Goal: Task Accomplishment & Management: Complete application form

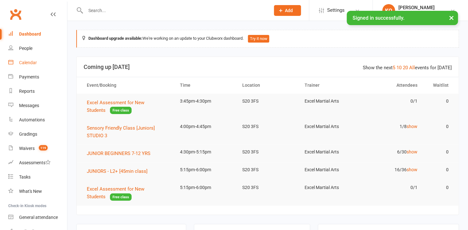
click at [25, 66] on link "Calendar" at bounding box center [37, 63] width 59 height 14
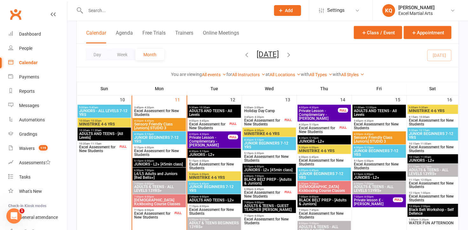
scroll to position [375, 0]
click at [289, 17] on div "Prospect Member Non-attending contact Class / event Appointment Grading event T…" at bounding box center [287, 10] width 43 height 21
click at [287, 14] on button "Add" at bounding box center [287, 10] width 27 height 11
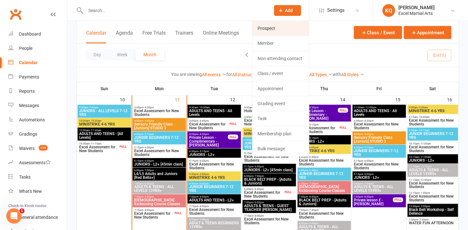
click at [279, 30] on link "Prospect" at bounding box center [280, 28] width 57 height 15
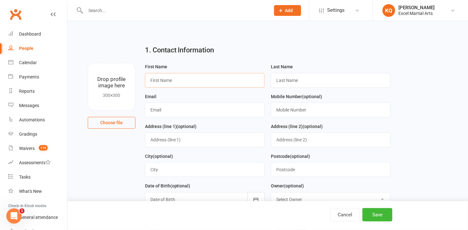
click at [165, 74] on input "text" at bounding box center [204, 80] width 119 height 15
type input "Ligita"
click at [299, 76] on input "text" at bounding box center [330, 80] width 119 height 15
type input "Zelete"
click at [195, 112] on input "text" at bounding box center [204, 110] width 119 height 15
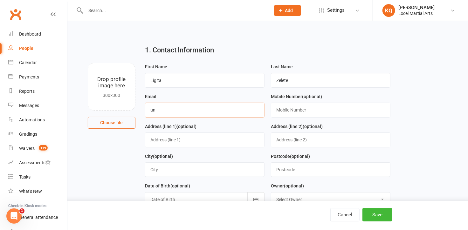
type input "Unknownemail.com"
click at [286, 111] on input "text" at bounding box center [330, 110] width 119 height 15
type input "07984403171"
click at [187, 140] on input "text" at bounding box center [204, 139] width 119 height 15
click at [293, 172] on input "text" at bounding box center [330, 169] width 119 height 15
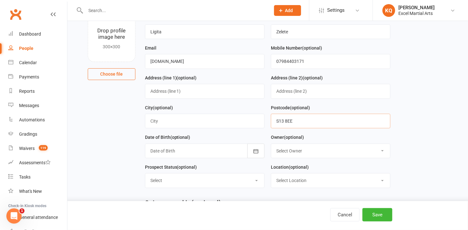
scroll to position [57, 0]
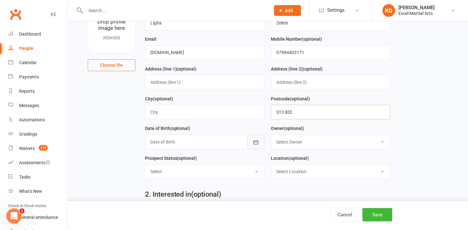
type input "S13 8EE"
click at [255, 143] on icon "button" at bounding box center [255, 142] width 6 height 6
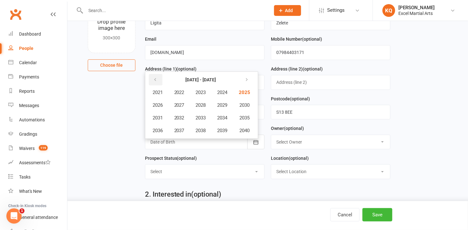
click at [153, 74] on button "button" at bounding box center [156, 79] width 14 height 11
click at [245, 80] on icon "button" at bounding box center [245, 79] width 4 height 5
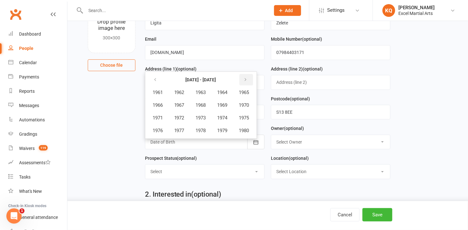
click at [242, 77] on button "button" at bounding box center [246, 79] width 14 height 11
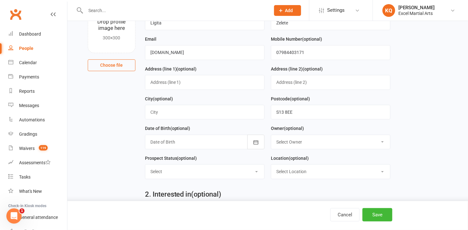
click at [318, 143] on select "Select Owner Excel Martial Arts Katie Quirke Caleb Bastock Lewis Pawley Liam Ri…" at bounding box center [330, 142] width 119 height 14
select select "1"
click at [271, 135] on select "Select Owner Excel Martial Arts Katie Quirke Caleb Bastock Lewis Pawley Liam Ri…" at bounding box center [330, 142] width 119 height 14
click at [170, 172] on select "Select 1 - Enquiry Received 1a- Event Enquiry Received 2 - Contact Attempted 3 …" at bounding box center [204, 172] width 119 height 14
select select "4 - Booked Assessment"
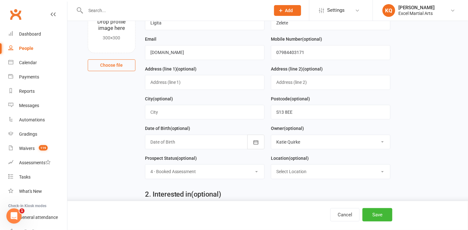
click at [145, 165] on select "Select 1 - Enquiry Received 1a- Event Enquiry Received 2 - Contact Attempted 3 …" at bounding box center [204, 172] width 119 height 14
click at [300, 168] on select "Select Location Phone call Phone call Rothervalley S20 3FS Studio 3" at bounding box center [330, 172] width 119 height 14
select select "4"
click at [271, 165] on select "Select Location Phone call Phone call Rothervalley S20 3FS Studio 3" at bounding box center [330, 172] width 119 height 14
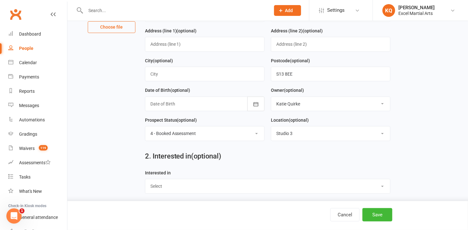
scroll to position [173, 0]
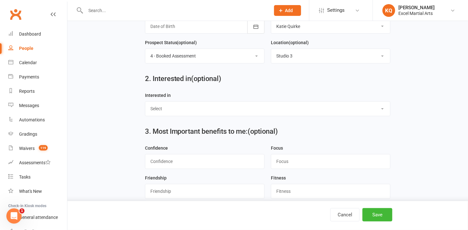
click at [154, 105] on select "Select Ministrike Juniors Adults/Teens Yoga Birthday Parties" at bounding box center [267, 109] width 245 height 14
select select "Adults/Teens"
click at [145, 102] on select "Select Ministrike Juniors Adults/Teens Yoga Birthday Parties" at bounding box center [267, 109] width 245 height 14
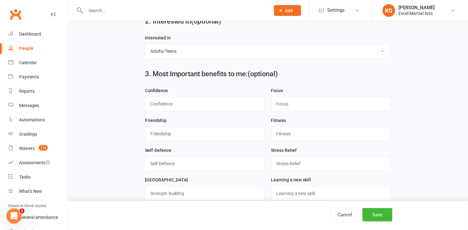
scroll to position [231, 0]
click at [160, 104] on input "string" at bounding box center [204, 103] width 119 height 15
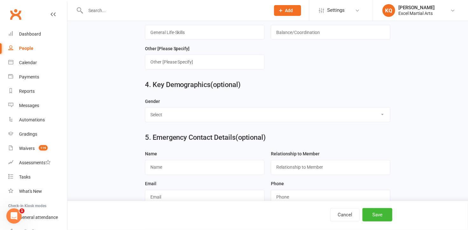
scroll to position [433, 0]
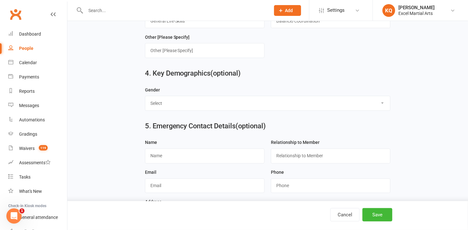
type input "1"
click at [164, 99] on select "Select Male Female" at bounding box center [267, 103] width 245 height 14
select select "Female"
click at [145, 96] on select "Select Male Female" at bounding box center [267, 103] width 245 height 14
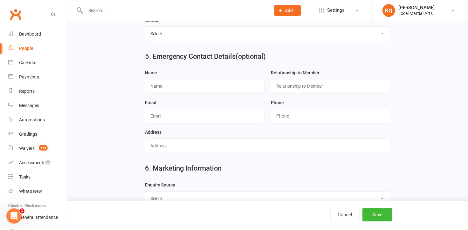
scroll to position [548, 0]
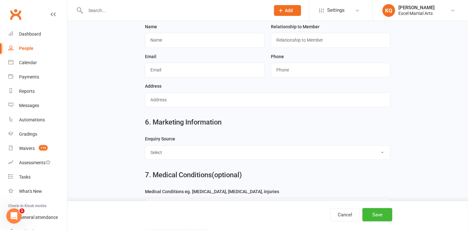
click at [164, 150] on select "Select Birthday Party Coach/Staff Referral Dance Driven by/Walk In Event [Commu…" at bounding box center [267, 153] width 245 height 14
select select "Facebook [Advert]"
click at [145, 146] on select "Select Birthday Party Coach/Staff Referral Dance Driven by/Walk In Event [Commu…" at bounding box center [267, 153] width 245 height 14
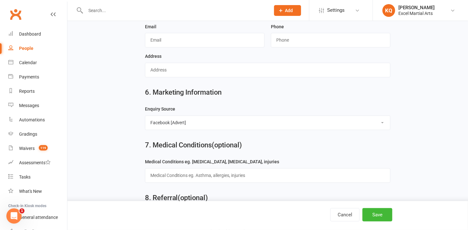
scroll to position [620, 0]
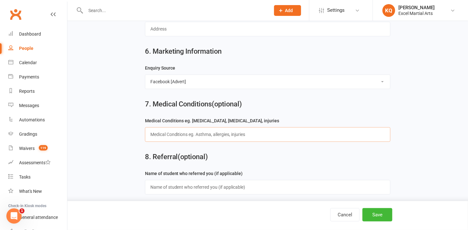
click at [164, 129] on input "text" at bounding box center [268, 134] width 246 height 15
click at [376, 213] on button "Save" at bounding box center [377, 214] width 30 height 13
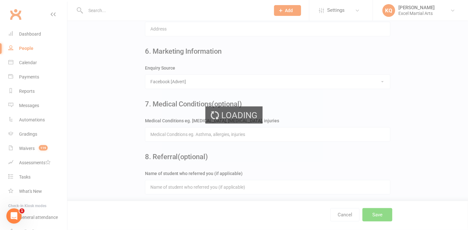
scroll to position [632, 0]
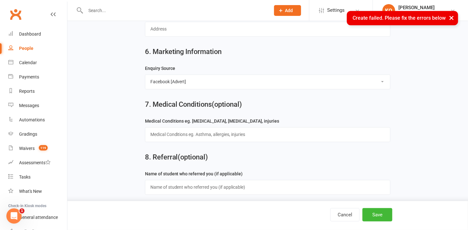
click at [450, 19] on button "×" at bounding box center [450, 18] width 11 height 14
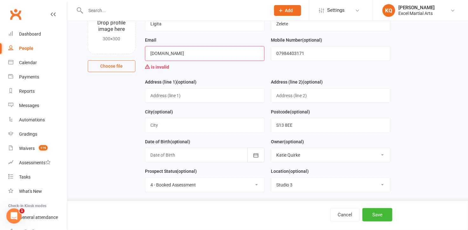
scroll to position [54, 0]
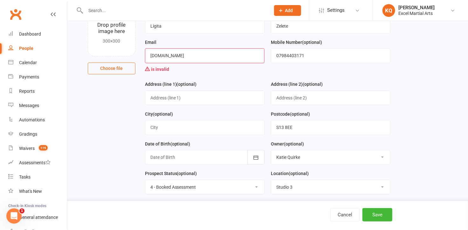
click at [199, 57] on input "Unknownemail.com" at bounding box center [204, 55] width 119 height 15
type input "Unknown.email.com"
click at [374, 217] on button "Save" at bounding box center [377, 214] width 30 height 13
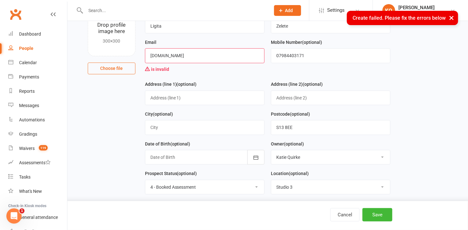
click at [452, 18] on button "×" at bounding box center [450, 18] width 11 height 14
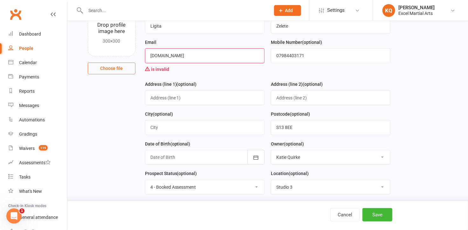
drag, startPoint x: 202, startPoint y: 55, endPoint x: 111, endPoint y: 59, distance: 91.2
click at [111, 9] on div "Drop profile image here 300×300 Choose file First Name Ligita Last Name Zelete …" at bounding box center [267, 9] width 382 height 0
type input "emailunknown@yahoo.com"
click at [375, 215] on button "Save" at bounding box center [377, 214] width 30 height 13
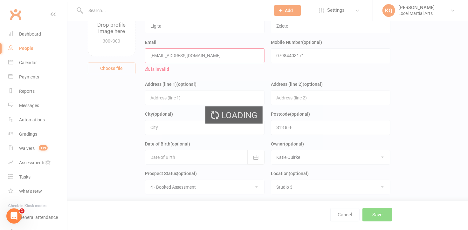
scroll to position [0, 0]
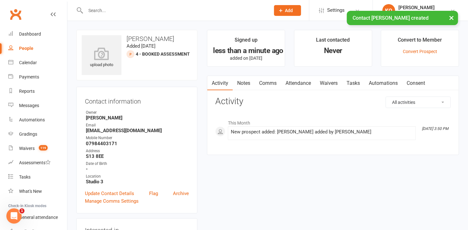
click at [298, 81] on link "Attendance" at bounding box center [298, 83] width 34 height 15
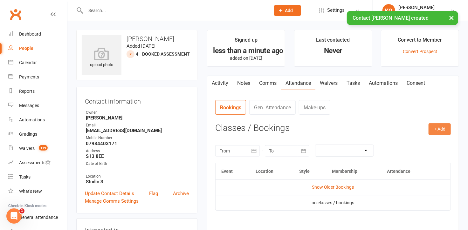
click at [439, 130] on button "+ Add" at bounding box center [439, 128] width 22 height 11
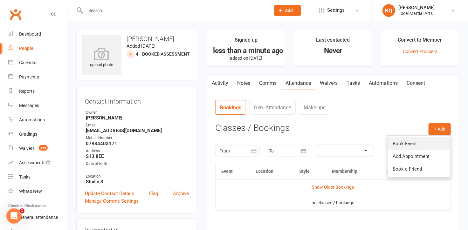
click at [429, 139] on link "Book Event" at bounding box center [418, 143] width 63 height 13
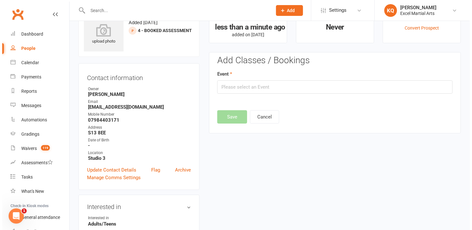
scroll to position [43, 0]
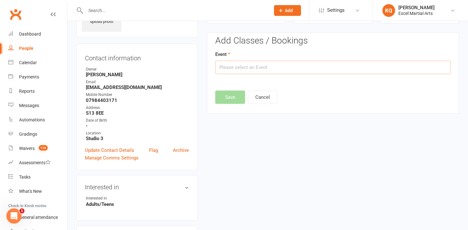
click at [259, 70] on input "text" at bounding box center [332, 67] width 235 height 13
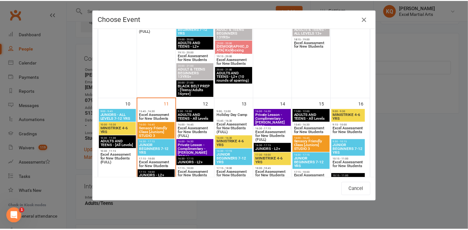
scroll to position [375, 0]
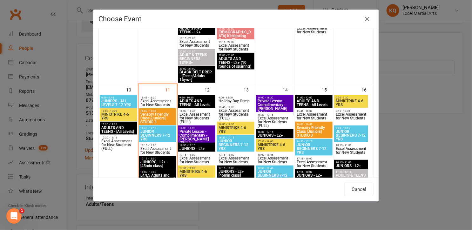
click at [264, 160] on span "Excel Assessment for New Students" at bounding box center [274, 160] width 35 height 8
type input "Excel Assessment for New Students - Aug 14, 2025 6:00:00 PM"
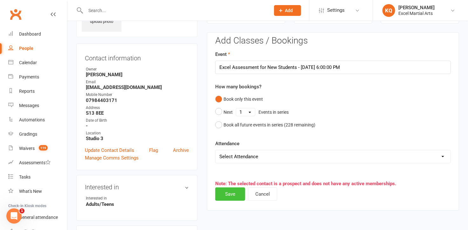
click at [233, 194] on button "Save" at bounding box center [230, 193] width 30 height 13
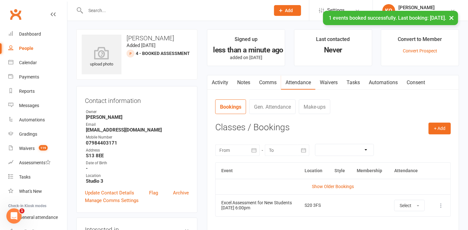
scroll to position [0, 0]
click at [219, 83] on link "Activity" at bounding box center [219, 83] width 25 height 15
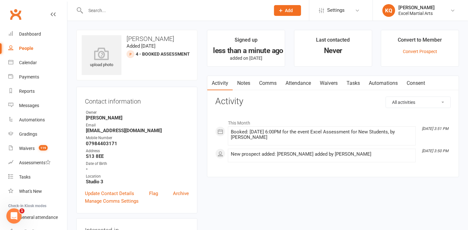
click at [227, 79] on link "Activity" at bounding box center [219, 83] width 25 height 15
click at [243, 88] on link "Notes" at bounding box center [243, 83] width 22 height 15
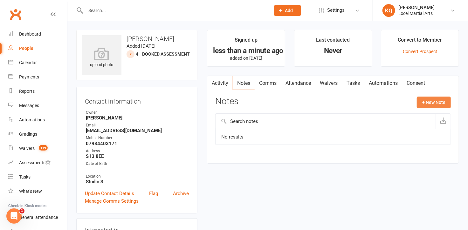
click at [427, 106] on button "+ New Note" at bounding box center [433, 102] width 34 height 11
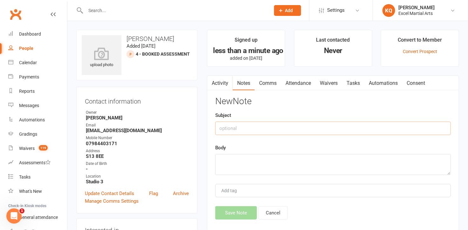
click at [290, 128] on input "text" at bounding box center [332, 128] width 235 height 13
click at [262, 154] on textarea at bounding box center [332, 164] width 235 height 21
click at [221, 127] on input "per assessment notes" at bounding box center [332, 128] width 235 height 13
type input "Per assessment notes"
click at [232, 158] on textarea at bounding box center [332, 164] width 235 height 21
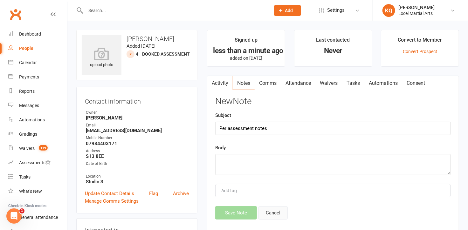
click at [269, 216] on button "Cancel" at bounding box center [272, 212] width 29 height 13
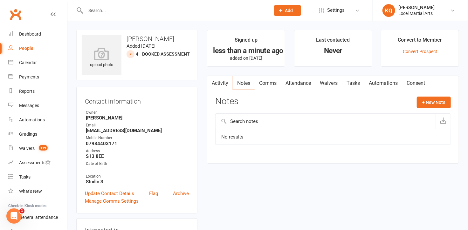
click at [296, 81] on link "Attendance" at bounding box center [298, 83] width 34 height 15
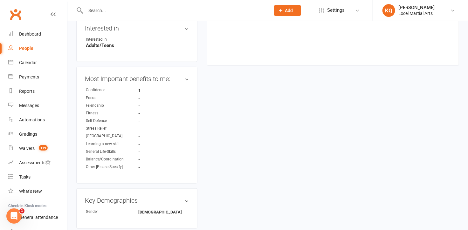
scroll to position [29, 0]
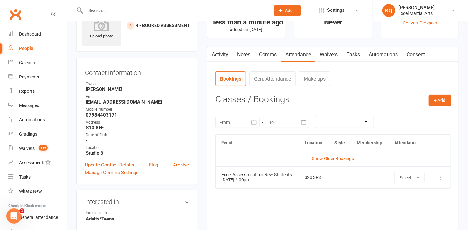
click at [222, 53] on link "Activity" at bounding box center [219, 54] width 25 height 15
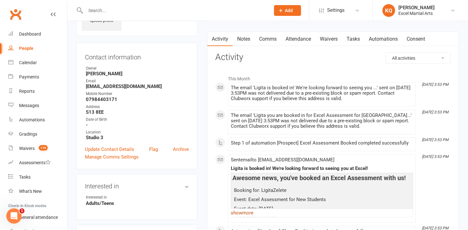
scroll to position [57, 0]
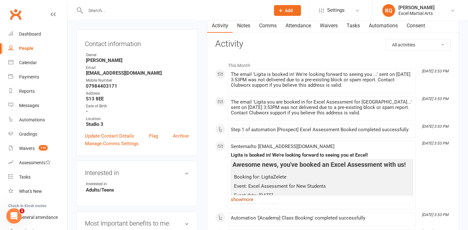
click at [242, 198] on link "show more" at bounding box center [322, 199] width 182 height 9
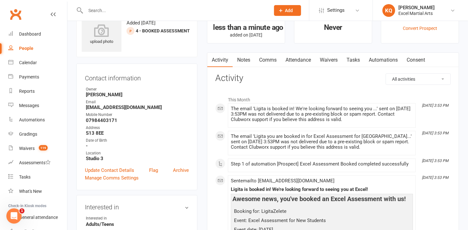
scroll to position [0, 0]
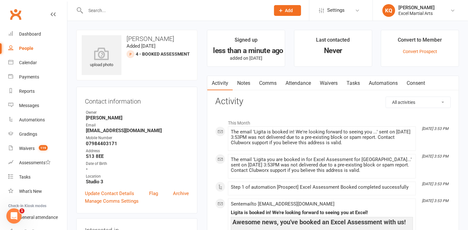
click at [272, 82] on link "Comms" at bounding box center [267, 83] width 26 height 15
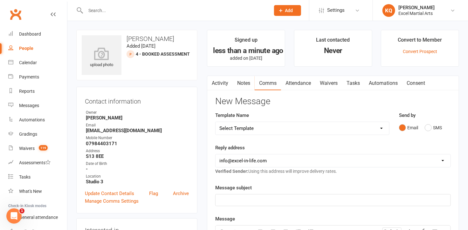
click at [383, 128] on select "Select Template [Email] 1 Day a week student Orange/Green Belts POST TESTING [E…" at bounding box center [301, 128] width 173 height 13
click at [197, 128] on div "Contact information Owner Katie Quirke Email emailunknown@yahoo.com Mobile Numb…" at bounding box center [136, 150] width 121 height 127
click at [431, 128] on button "SMS" at bounding box center [432, 128] width 17 height 12
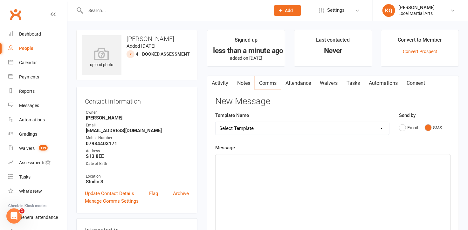
scroll to position [57, 0]
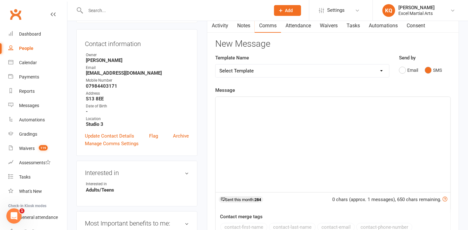
click at [280, 146] on div "﻿" at bounding box center [332, 144] width 235 height 95
click at [280, 145] on div "﻿" at bounding box center [332, 144] width 235 height 95
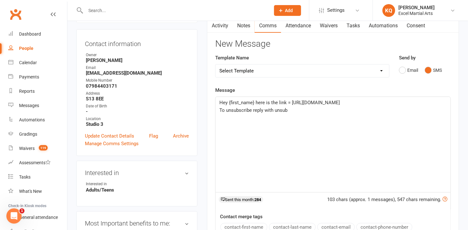
click at [254, 101] on span "Hey {first_name} here is the link = https://square.link/u/lG7C8eFT" at bounding box center [279, 103] width 120 height 6
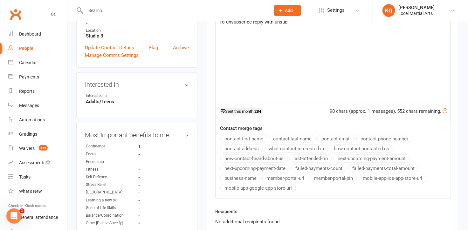
scroll to position [202, 0]
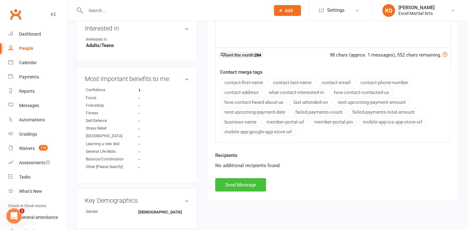
click at [240, 186] on button "Send Message" at bounding box center [240, 184] width 51 height 13
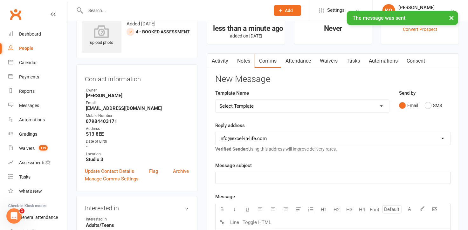
scroll to position [0, 0]
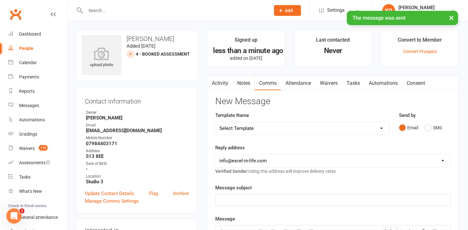
click at [218, 80] on link "Activity" at bounding box center [219, 83] width 25 height 15
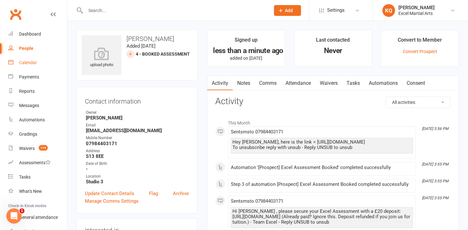
click at [26, 62] on div "Calendar" at bounding box center [28, 62] width 18 height 5
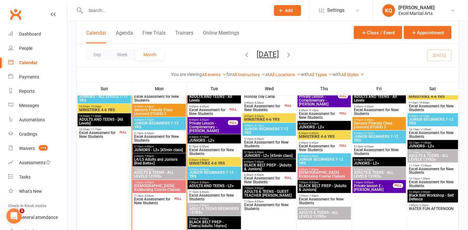
scroll to position [375, 0]
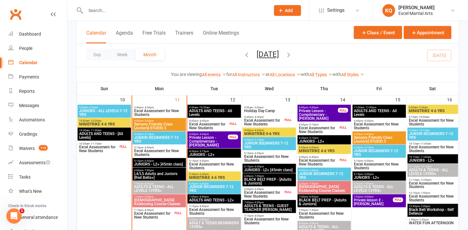
click at [307, 157] on div "6:00pm - 6:45pm Excel Assessment for New Students FULL" at bounding box center [323, 160] width 53 height 13
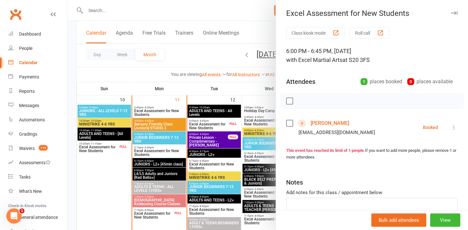
click at [450, 10] on button "button" at bounding box center [454, 13] width 8 height 8
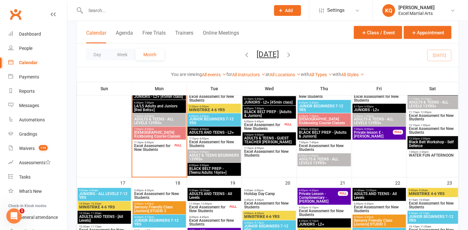
scroll to position [491, 0]
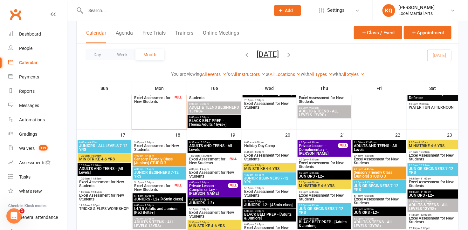
click at [209, 161] on span "Excel Assessment for New Students" at bounding box center [208, 162] width 39 height 8
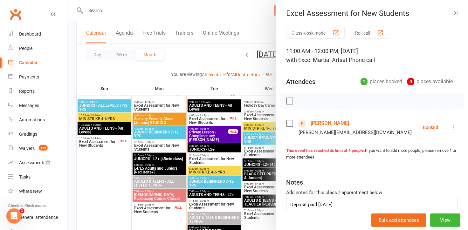
scroll to position [375, 0]
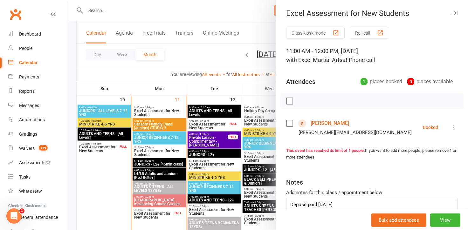
click at [97, 161] on div at bounding box center [267, 115] width 400 height 230
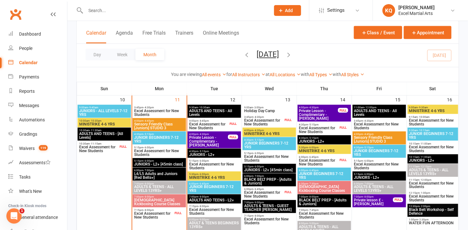
click at [253, 121] on span "Excel Assessment for New Students" at bounding box center [263, 122] width 39 height 8
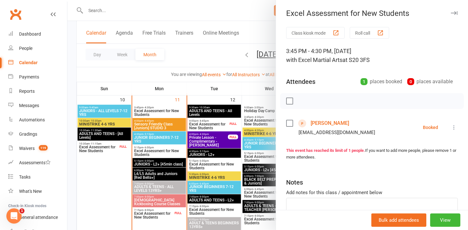
click at [253, 121] on div at bounding box center [267, 115] width 400 height 230
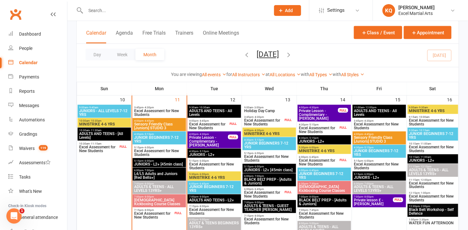
click at [265, 193] on span "Excel Assessment for New Students" at bounding box center [263, 195] width 39 height 8
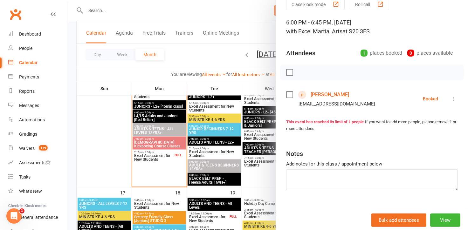
scroll to position [0, 0]
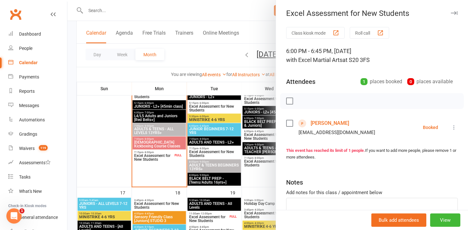
click at [450, 11] on icon "button" at bounding box center [453, 13] width 7 height 4
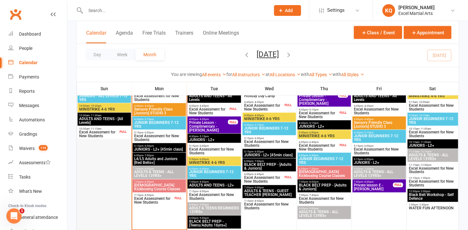
scroll to position [404, 0]
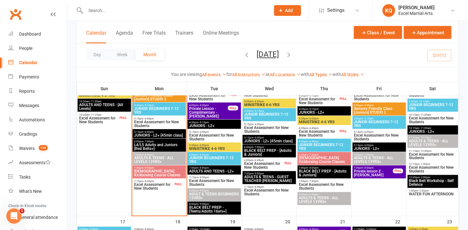
click at [160, 181] on span "7:15pm - 8:00pm" at bounding box center [153, 181] width 39 height 3
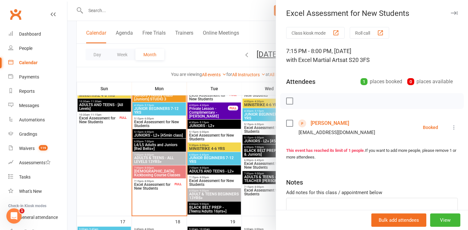
click at [156, 185] on div at bounding box center [267, 115] width 400 height 230
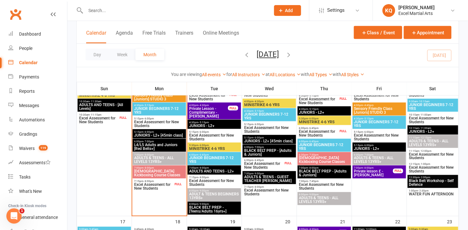
click at [263, 167] on span "Excel Assessment for New Students" at bounding box center [263, 166] width 39 height 8
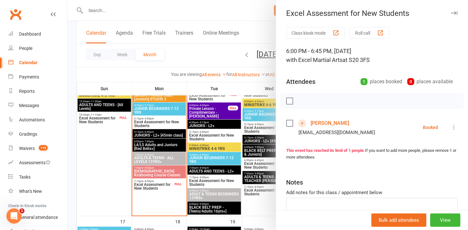
click at [254, 167] on div at bounding box center [267, 115] width 400 height 230
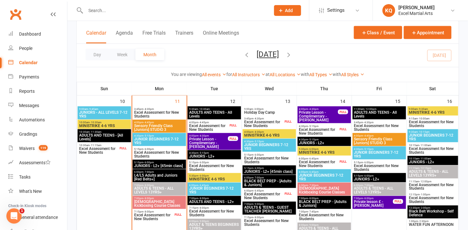
scroll to position [346, 0]
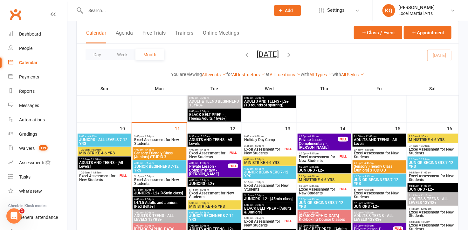
click at [212, 156] on span "Excel Assessment for New Students" at bounding box center [208, 155] width 39 height 8
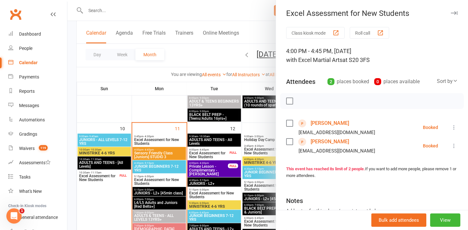
click at [212, 155] on div at bounding box center [267, 115] width 400 height 230
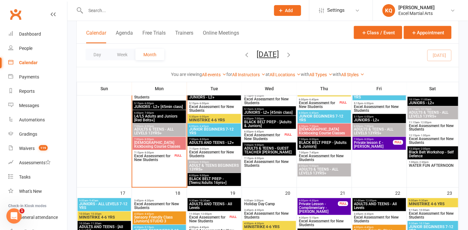
scroll to position [433, 0]
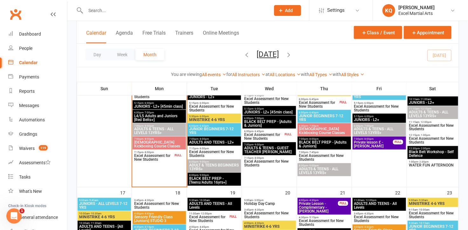
click at [263, 146] on span "ADULTS & TEENS - GUEST TEACHER [PERSON_NAME]" at bounding box center [269, 150] width 51 height 8
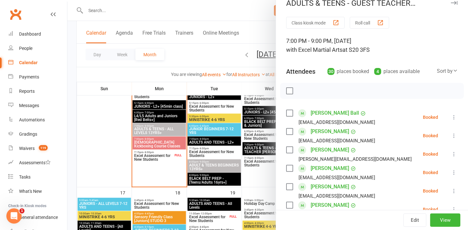
scroll to position [0, 0]
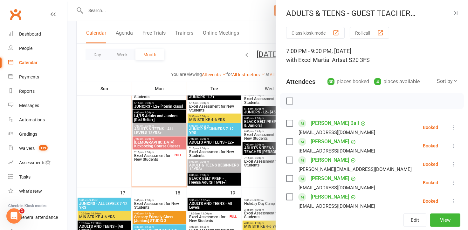
click at [221, 43] on div at bounding box center [267, 115] width 400 height 230
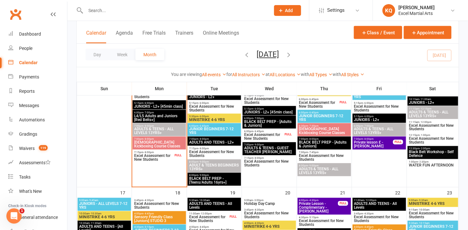
click at [279, 163] on span "Excel Assessment for New Students" at bounding box center [269, 164] width 51 height 8
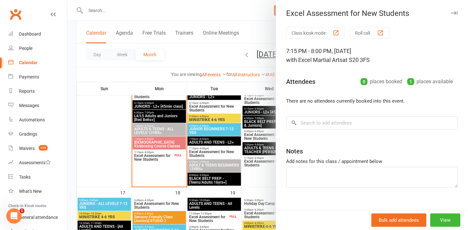
click at [253, 165] on div at bounding box center [267, 115] width 400 height 230
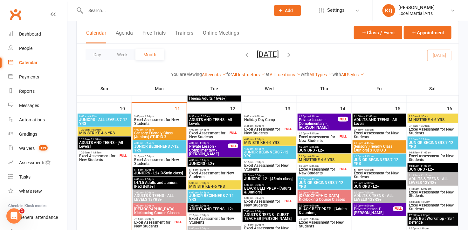
scroll to position [375, 0]
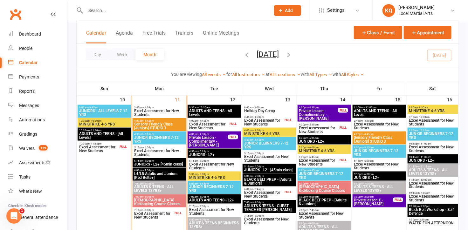
click at [306, 161] on span "Excel Assessment for New Students" at bounding box center [318, 162] width 39 height 8
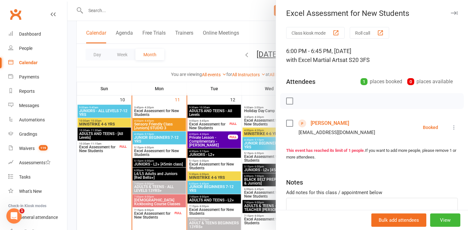
click at [450, 16] on button "button" at bounding box center [454, 13] width 8 height 8
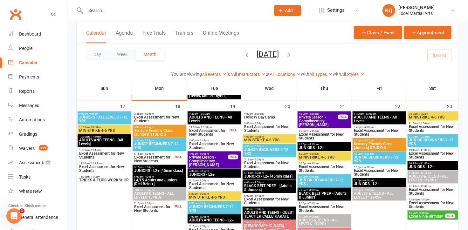
scroll to position [520, 0]
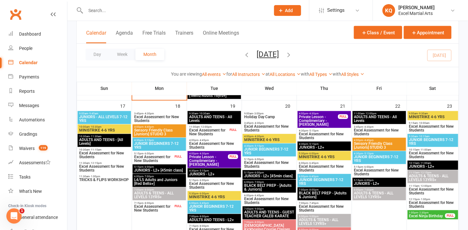
click at [435, 216] on span "Excel Ninja Birthday" at bounding box center [426, 216] width 37 height 4
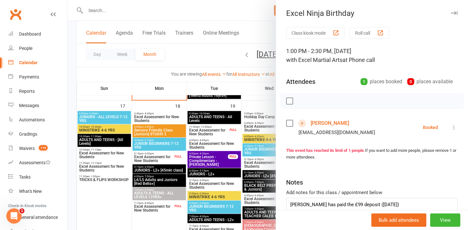
click at [450, 12] on icon "button" at bounding box center [453, 13] width 7 height 4
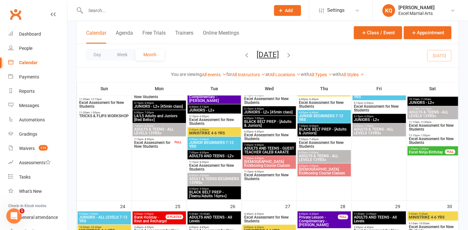
scroll to position [577, 0]
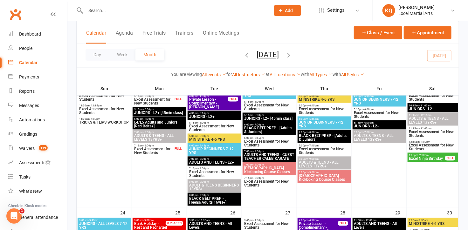
click at [417, 157] on span "Excel Ninja Birthday" at bounding box center [426, 159] width 37 height 4
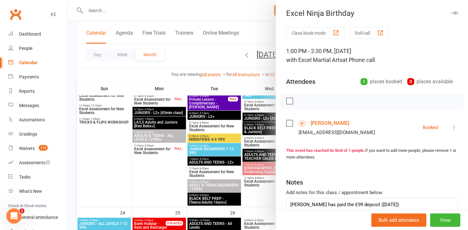
click at [450, 15] on button "button" at bounding box center [454, 13] width 8 height 8
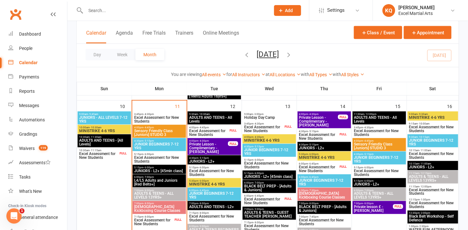
scroll to position [383, 0]
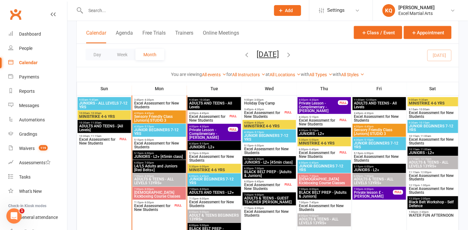
click at [139, 209] on span "Excel Assessment for New Students" at bounding box center [153, 208] width 39 height 8
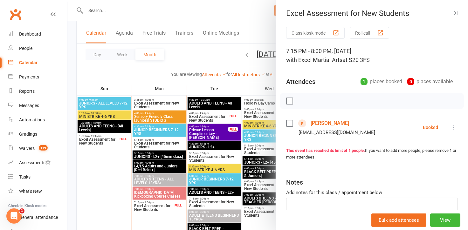
click at [139, 209] on div at bounding box center [267, 115] width 400 height 230
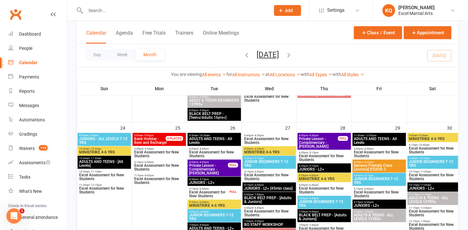
scroll to position [614, 0]
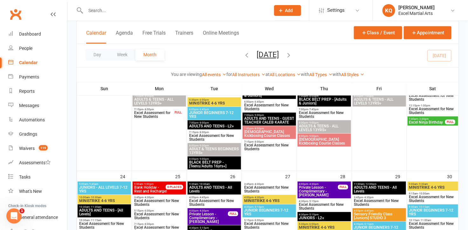
click at [423, 124] on span "Excel Ninja Birthday" at bounding box center [426, 122] width 37 height 4
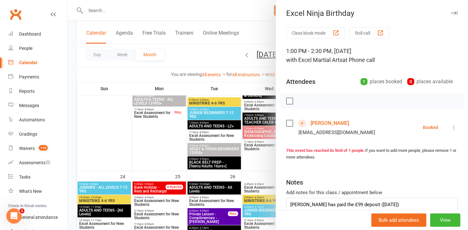
click at [450, 13] on icon "button" at bounding box center [453, 13] width 7 height 4
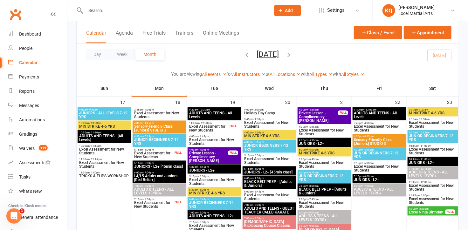
scroll to position [527, 0]
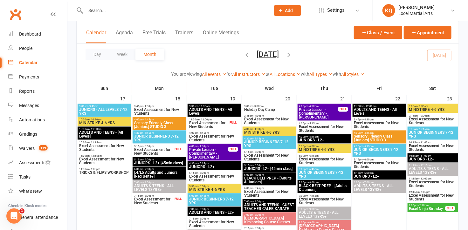
click at [95, 168] on span "- 1:00pm" at bounding box center [95, 169] width 10 height 3
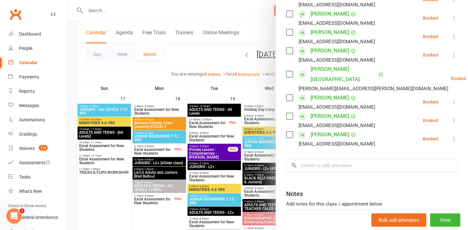
scroll to position [260, 0]
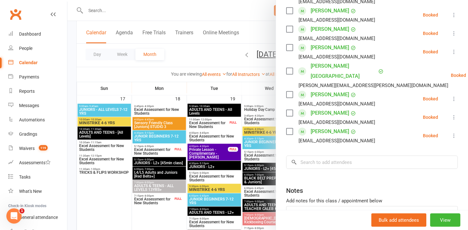
click at [91, 172] on div at bounding box center [267, 115] width 400 height 230
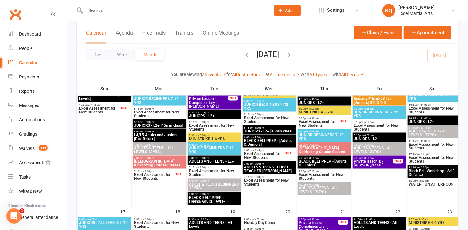
scroll to position [354, 0]
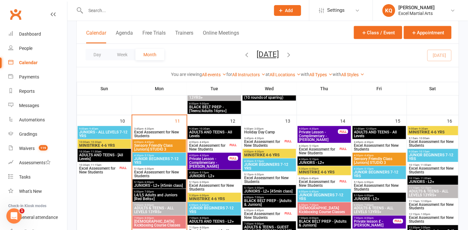
click at [261, 145] on span "Excel Assessment for New Students" at bounding box center [263, 144] width 39 height 8
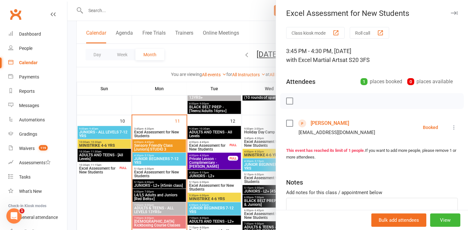
click at [261, 145] on div at bounding box center [267, 115] width 400 height 230
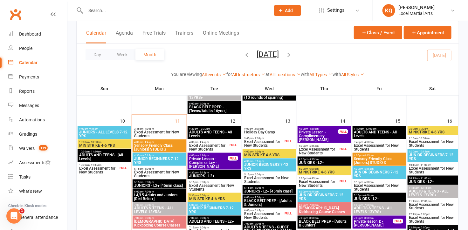
click at [266, 141] on span "Excel Assessment for New Students" at bounding box center [263, 144] width 39 height 8
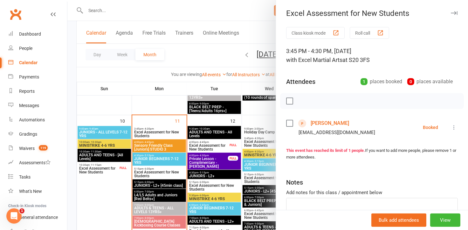
click at [266, 141] on div at bounding box center [267, 115] width 400 height 230
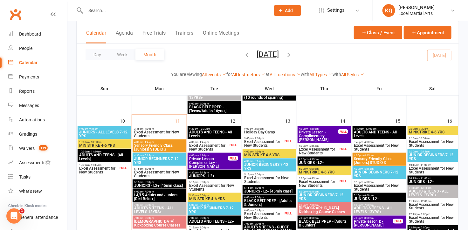
click at [268, 214] on span "Excel Assessment for New Students" at bounding box center [263, 216] width 39 height 8
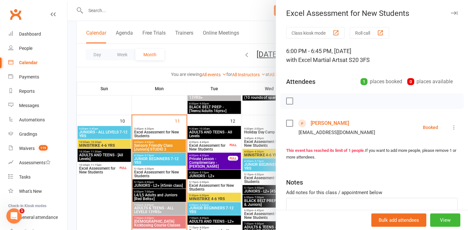
click at [268, 214] on div at bounding box center [267, 115] width 400 height 230
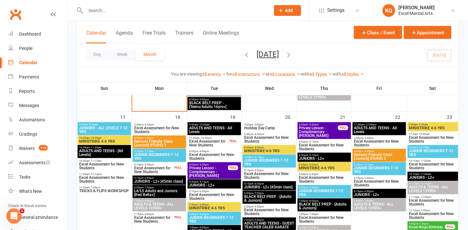
scroll to position [527, 0]
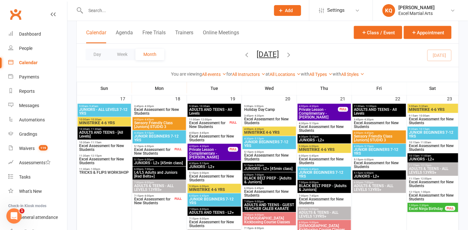
click at [145, 149] on span "Excel Assessment for New Students" at bounding box center [153, 152] width 39 height 8
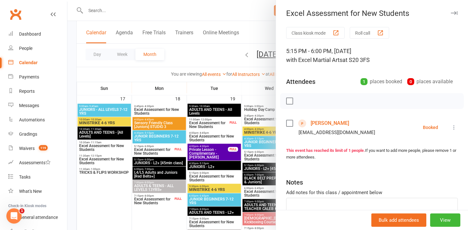
click at [145, 149] on div at bounding box center [267, 115] width 400 height 230
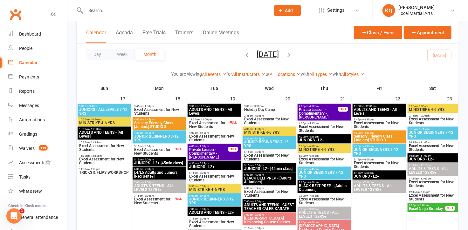
click at [145, 149] on span "Excel Assessment for New Students" at bounding box center [153, 152] width 39 height 8
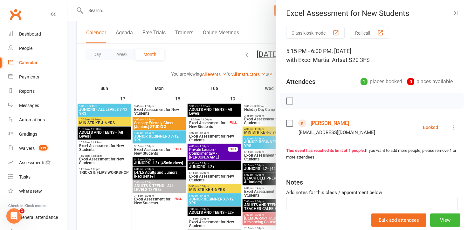
click at [316, 124] on link "Lisa Jay" at bounding box center [329, 123] width 38 height 10
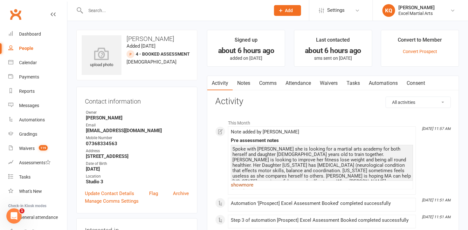
click at [238, 186] on link "show more" at bounding box center [322, 184] width 182 height 9
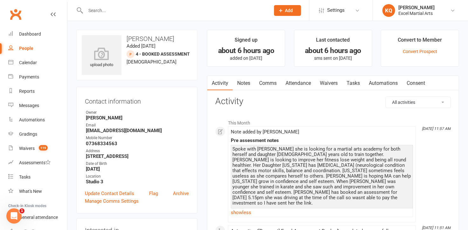
click at [241, 83] on link "Notes" at bounding box center [243, 83] width 22 height 15
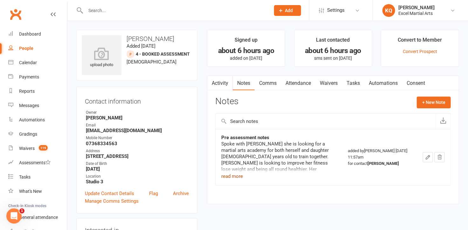
click at [225, 176] on button "read more" at bounding box center [232, 176] width 22 height 8
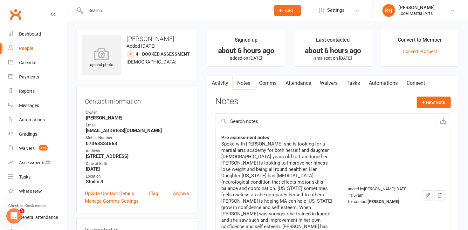
click at [223, 83] on link "Activity" at bounding box center [219, 83] width 25 height 15
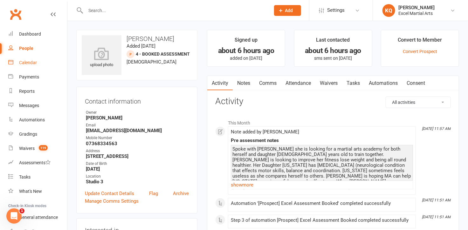
click at [26, 66] on link "Calendar" at bounding box center [37, 63] width 59 height 14
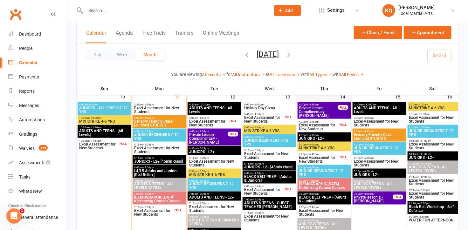
scroll to position [404, 0]
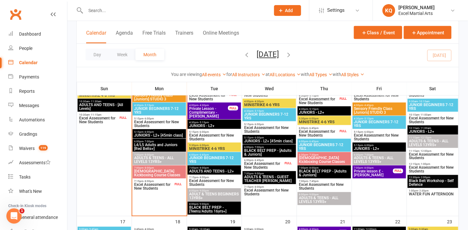
click at [315, 134] on span "Excel Assessment for New Students" at bounding box center [318, 134] width 39 height 8
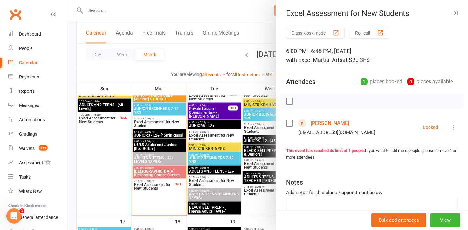
click at [322, 124] on link "Ligita Zelete" at bounding box center [329, 123] width 38 height 10
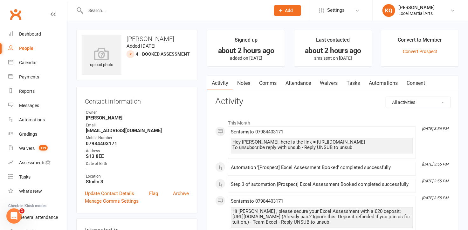
click at [292, 84] on link "Attendance" at bounding box center [298, 83] width 34 height 15
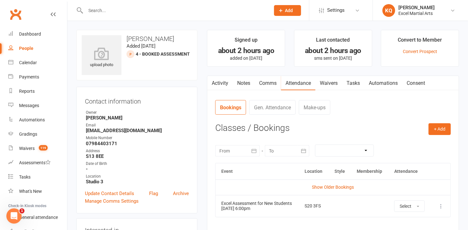
click at [127, 13] on input "text" at bounding box center [175, 10] width 182 height 9
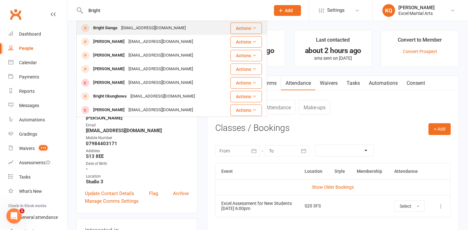
type input "Bright"
click at [124, 25] on div "dambudzosianga@yahoo.co.uk" at bounding box center [153, 28] width 68 height 9
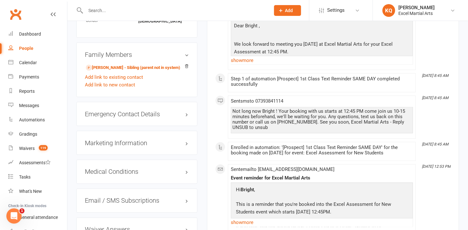
scroll to position [375, 0]
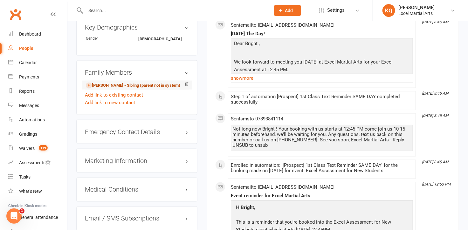
click at [107, 87] on link "Stesany sianga - Sibling (parent not in system)" at bounding box center [133, 85] width 94 height 7
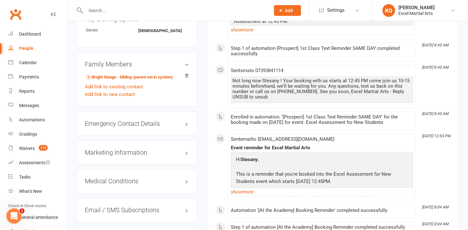
scroll to position [375, 0]
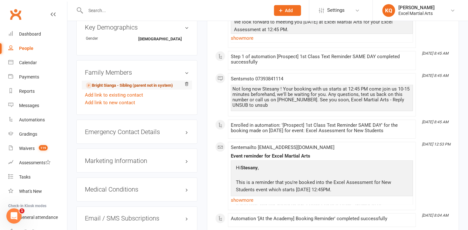
click at [102, 84] on link "Bright Sianga - Sibling (parent not in system)" at bounding box center [129, 85] width 87 height 7
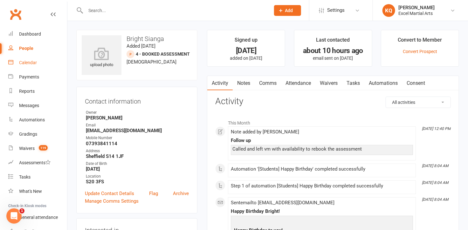
click at [22, 63] on div "Calendar" at bounding box center [28, 62] width 18 height 5
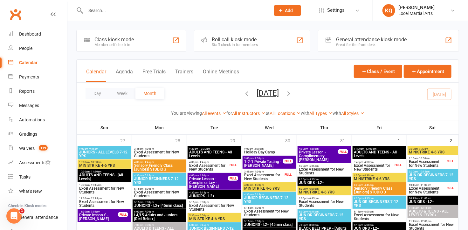
click at [140, 10] on input "text" at bounding box center [175, 10] width 182 height 9
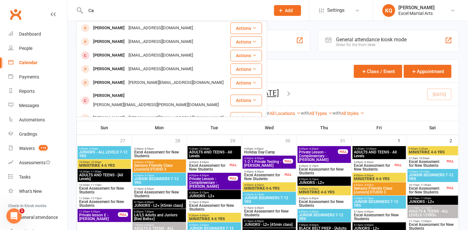
type input "C"
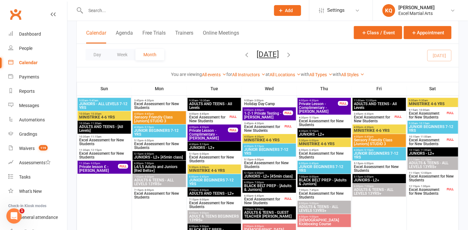
scroll to position [86, 0]
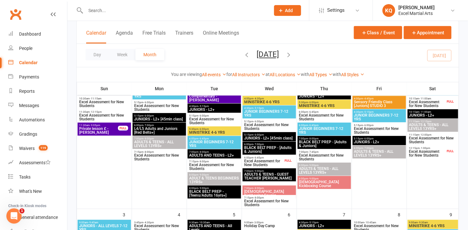
click at [243, 56] on icon "button" at bounding box center [246, 54] width 7 height 7
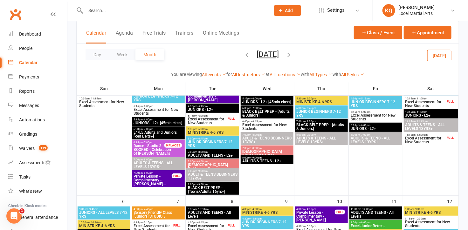
click at [243, 57] on icon "button" at bounding box center [246, 54] width 7 height 7
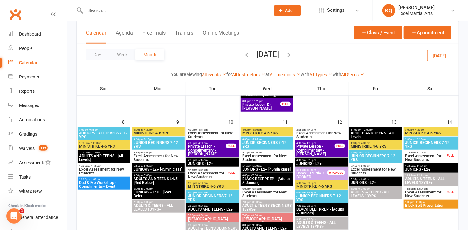
scroll to position [173, 0]
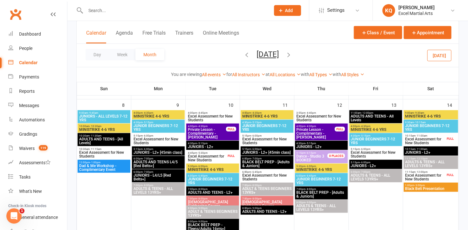
click at [254, 116] on span "MINISTRIKE 4-6 YRS" at bounding box center [267, 116] width 50 height 4
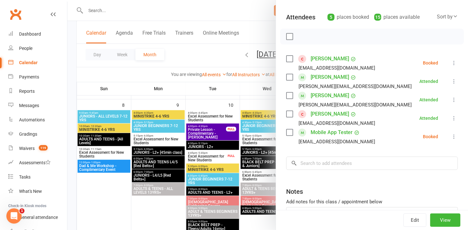
scroll to position [86, 0]
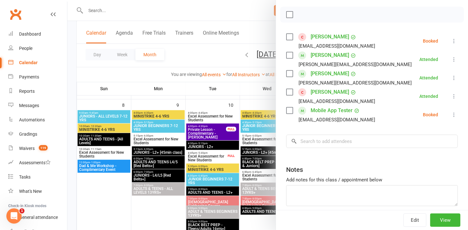
click at [252, 114] on div at bounding box center [267, 115] width 400 height 230
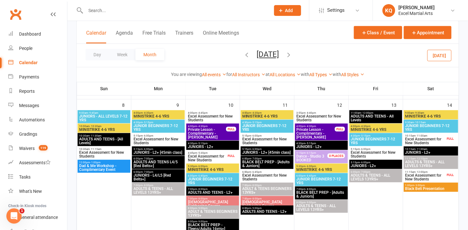
click at [253, 124] on span "JUNIOR BEGINNERS 7-12 YRS" at bounding box center [267, 128] width 50 height 8
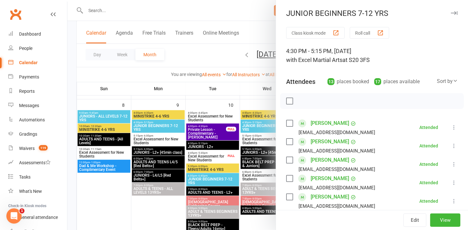
click at [253, 124] on div at bounding box center [267, 115] width 400 height 230
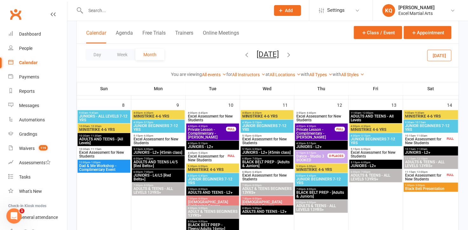
click at [107, 10] on input "text" at bounding box center [175, 10] width 182 height 9
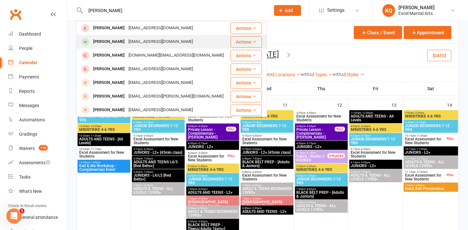
type input "Vinnie C"
click at [111, 41] on div "Vinnie Curran" at bounding box center [108, 41] width 35 height 9
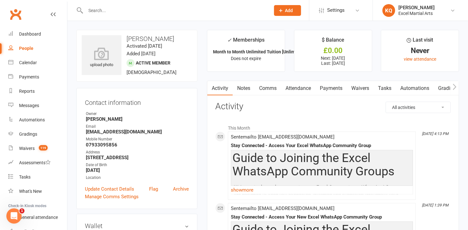
click at [248, 89] on link "Notes" at bounding box center [243, 88] width 22 height 15
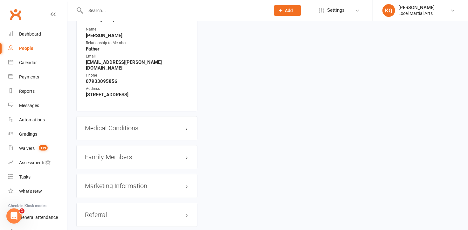
scroll to position [548, 0]
click at [185, 153] on h3 "Family Members" at bounding box center [137, 156] width 104 height 7
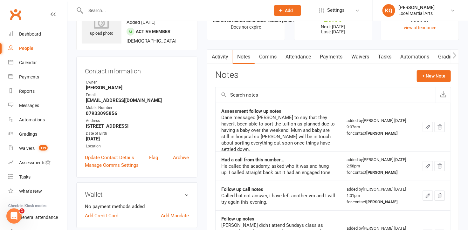
scroll to position [115, 0]
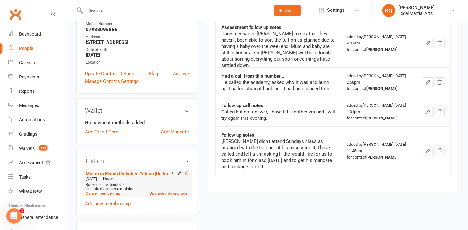
click at [187, 173] on icon at bounding box center [186, 173] width 4 height 4
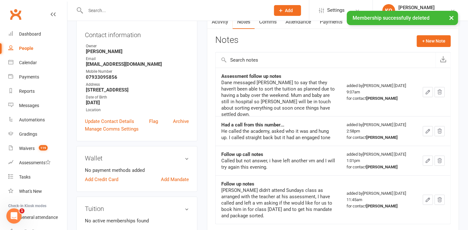
scroll to position [0, 0]
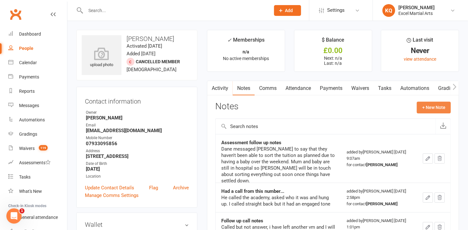
click at [432, 109] on button "+ New Note" at bounding box center [433, 107] width 34 height 11
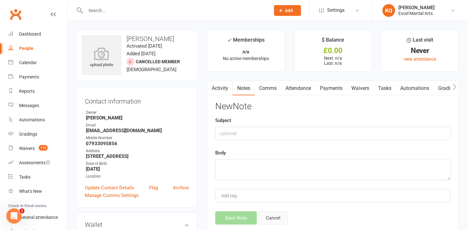
click at [282, 215] on button "Cancel" at bounding box center [272, 217] width 29 height 13
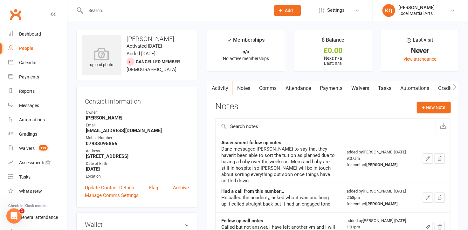
click at [230, 10] on input "text" at bounding box center [175, 10] width 182 height 9
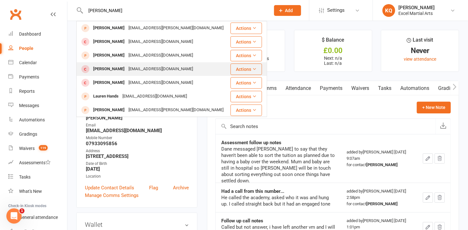
type input "Lauren H"
click at [186, 66] on div "Lauren Hawkins lhawkins39@live.com" at bounding box center [153, 69] width 153 height 13
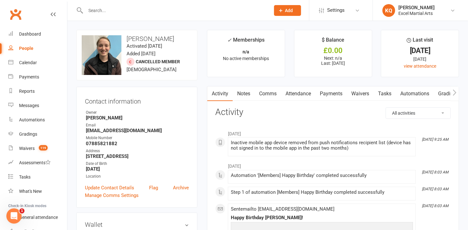
click at [250, 94] on link "Notes" at bounding box center [243, 93] width 22 height 15
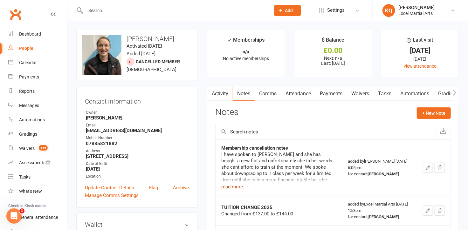
click at [225, 185] on button "read more" at bounding box center [232, 187] width 22 height 8
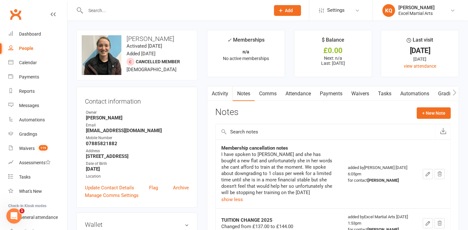
click at [175, 15] on div at bounding box center [170, 10] width 189 height 21
click at [177, 9] on input "text" at bounding box center [175, 10] width 182 height 9
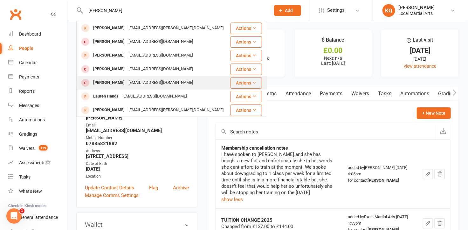
type input "Lauren H"
click at [144, 88] on div "Lauren Hobson lauren.hobson123@hotmail.com" at bounding box center [153, 82] width 153 height 13
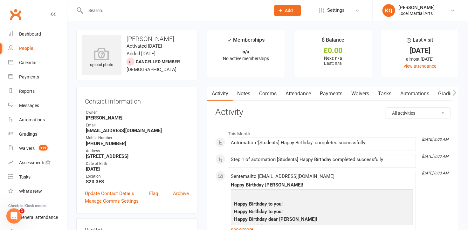
click at [245, 91] on link "Notes" at bounding box center [243, 93] width 22 height 15
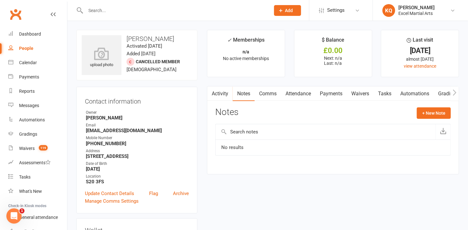
click at [141, 6] on input "text" at bounding box center [175, 10] width 182 height 9
drag, startPoint x: 151, startPoint y: 39, endPoint x: 123, endPoint y: 35, distance: 28.6
click at [123, 35] on h3 "Lauren Hobson" at bounding box center [137, 38] width 110 height 7
copy h3 "Lauren H"
click at [123, 10] on input "text" at bounding box center [175, 10] width 182 height 9
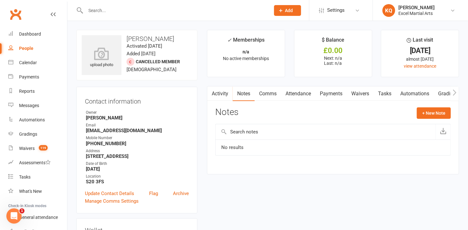
paste input "Lauren H"
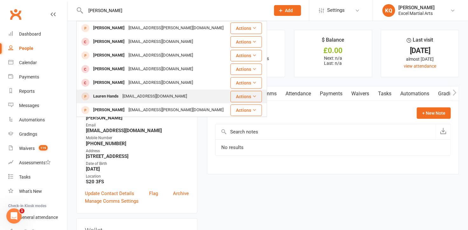
type input "Lauren H"
click at [148, 98] on div "Lauren89-@outlook.com" at bounding box center [154, 96] width 68 height 9
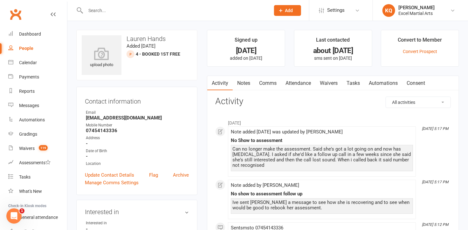
click at [243, 82] on link "Notes" at bounding box center [243, 83] width 22 height 15
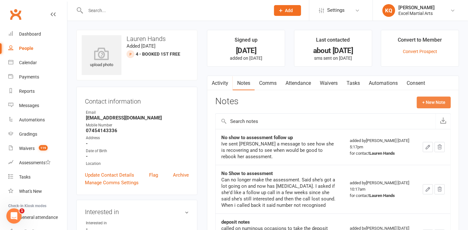
click at [427, 100] on button "+ New Note" at bounding box center [433, 102] width 34 height 11
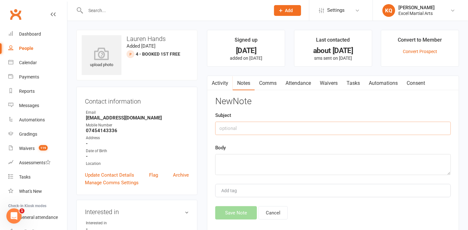
click at [237, 131] on input "text" at bounding box center [332, 128] width 235 height 13
type input "Follow up"
click at [248, 168] on textarea at bounding box center [332, 164] width 235 height 21
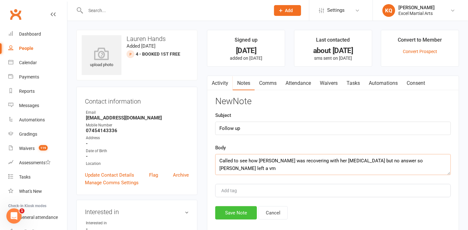
type textarea "Called to see how Lauren was recovering with her eye injury but no answer so iv…"
click at [227, 208] on button "Save Note" at bounding box center [236, 212] width 42 height 13
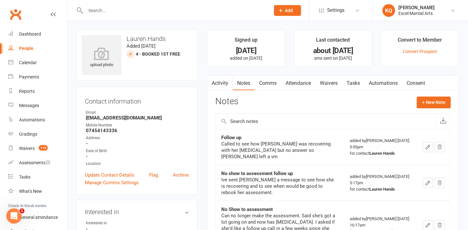
click at [267, 78] on link "Comms" at bounding box center [267, 83] width 26 height 15
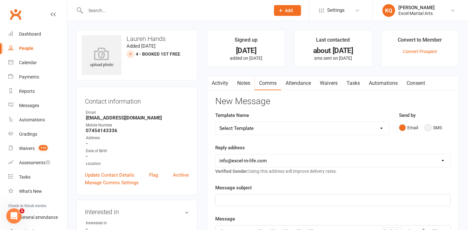
click at [426, 130] on button "SMS" at bounding box center [432, 128] width 17 height 12
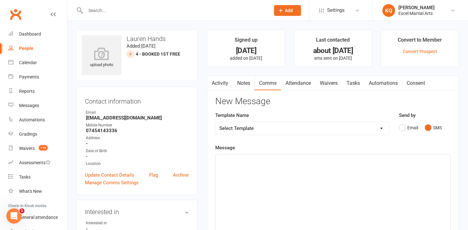
drag, startPoint x: 281, startPoint y: 180, endPoint x: 280, endPoint y: 177, distance: 3.2
click at [281, 179] on div "﻿" at bounding box center [332, 201] width 235 height 95
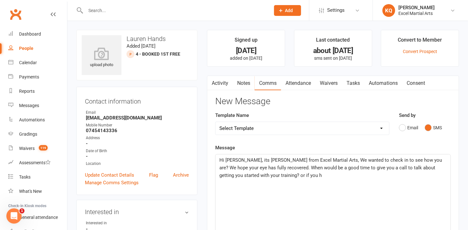
click at [280, 177] on p "Hi Lauren, its Katie from Excel Martial Arts, We wanted to check in to see how …" at bounding box center [332, 167] width 227 height 23
click at [236, 167] on span "Hi Lauren, its Katie from Excel Martial Arts, We wanted to check in to see how …" at bounding box center [331, 167] width 224 height 21
click at [344, 176] on p "Hi Lauren, its Katie from Excel Martial Arts, We wanted to check in to see how …" at bounding box center [332, 167] width 227 height 23
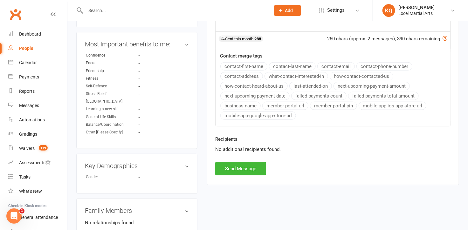
scroll to position [289, 0]
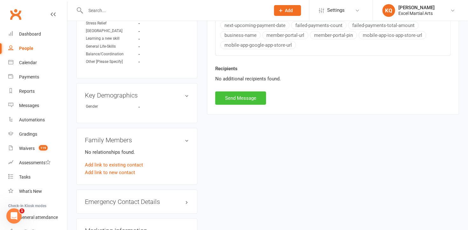
click at [234, 97] on button "Send Message" at bounding box center [240, 97] width 51 height 13
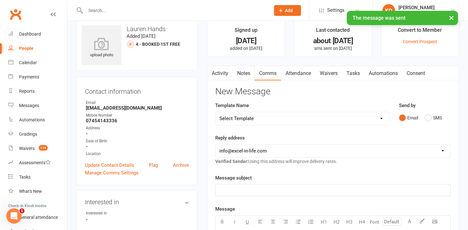
scroll to position [0, 0]
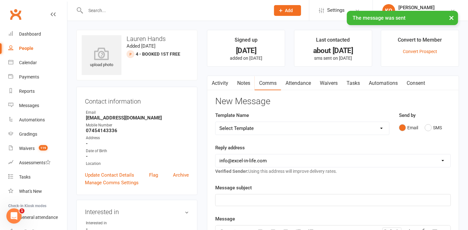
click at [113, 10] on input "text" at bounding box center [175, 10] width 182 height 9
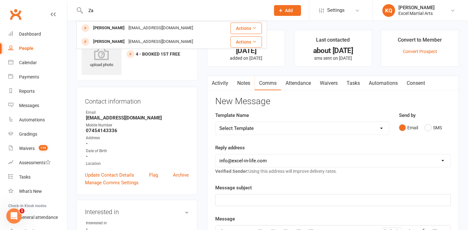
click at [113, 10] on input "Za" at bounding box center [175, 10] width 182 height 9
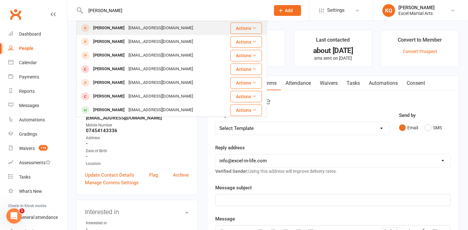
type input "Zayden"
click at [129, 27] on div "Oliviakeyworth2806@gamil.com" at bounding box center [160, 28] width 68 height 9
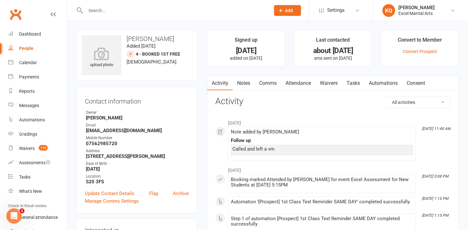
click at [240, 82] on link "Notes" at bounding box center [243, 83] width 22 height 15
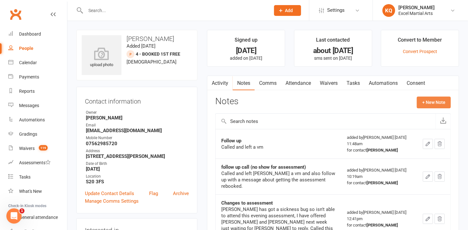
click at [431, 104] on button "+ New Note" at bounding box center [433, 102] width 34 height 11
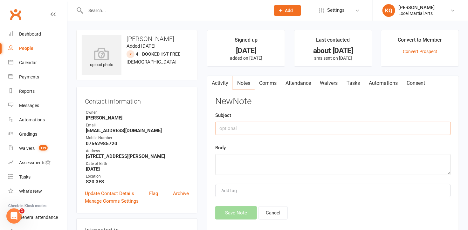
click at [225, 130] on input "text" at bounding box center [332, 128] width 235 height 13
type input "2nd follow up"
click at [254, 164] on textarea at bounding box center [332, 164] width 235 height 21
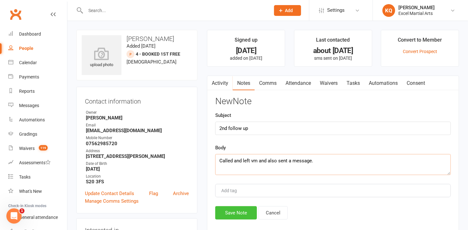
type textarea "Called and left vm and also sent a message."
click at [237, 209] on button "Save Note" at bounding box center [236, 212] width 42 height 13
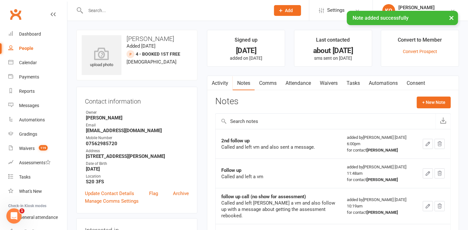
click at [270, 84] on link "Comms" at bounding box center [267, 83] width 26 height 15
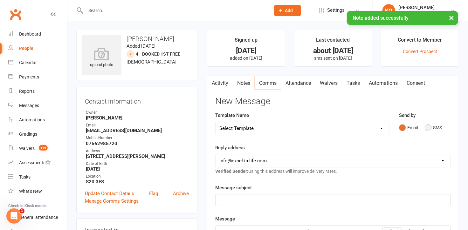
click at [427, 129] on button "SMS" at bounding box center [432, 128] width 17 height 12
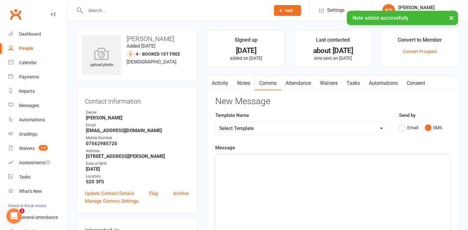
click at [233, 192] on div "﻿" at bounding box center [332, 201] width 235 height 95
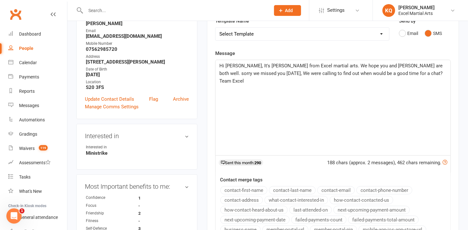
scroll to position [173, 0]
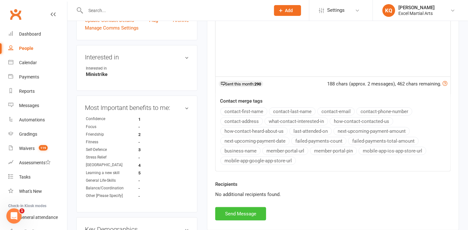
click at [246, 209] on button "Send Message" at bounding box center [240, 213] width 51 height 13
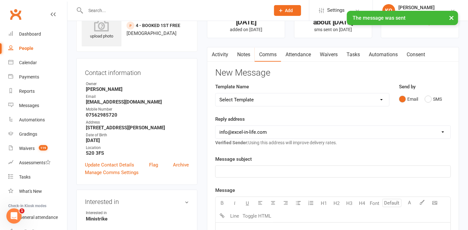
scroll to position [0, 0]
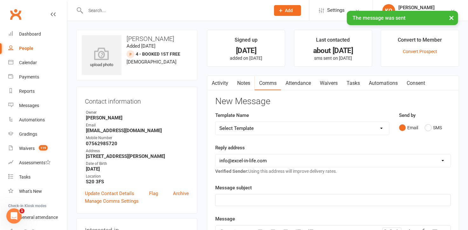
click at [222, 79] on link "Activity" at bounding box center [219, 83] width 25 height 15
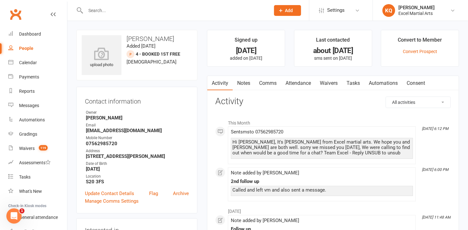
click at [242, 85] on link "Notes" at bounding box center [243, 83] width 22 height 15
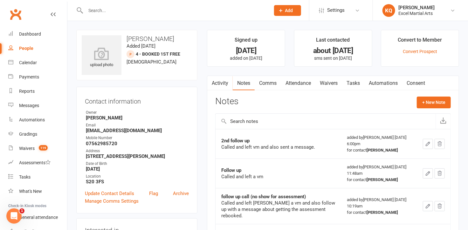
click at [221, 85] on link "Activity" at bounding box center [219, 83] width 25 height 15
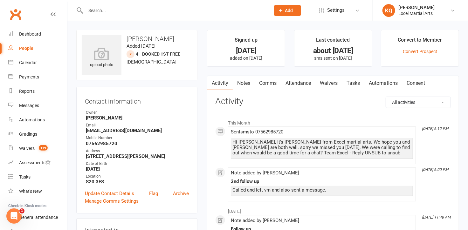
click at [129, 8] on input "text" at bounding box center [175, 10] width 182 height 9
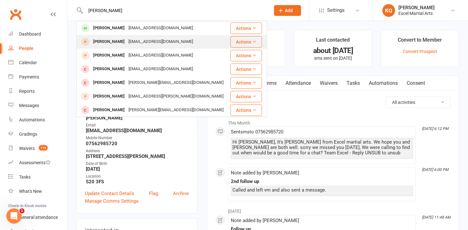
type input "Ewan S"
click at [128, 42] on div "gemmapurple8@hotmail.com" at bounding box center [160, 41] width 68 height 9
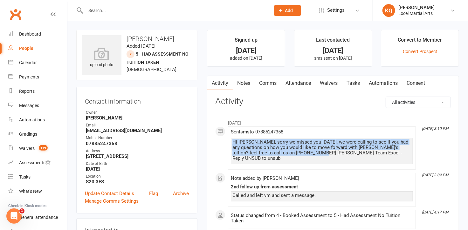
drag, startPoint x: 322, startPoint y: 153, endPoint x: 231, endPoint y: 140, distance: 92.2
click at [231, 140] on div "Hi Gemma, sorry we missed you today, we were calling to see if you had any ques…" at bounding box center [322, 151] width 182 height 26
copy div "Hi Gemma, sorry we missed you today, we were calling to see if you had any ques…"
click at [273, 84] on link "Comms" at bounding box center [267, 83] width 26 height 15
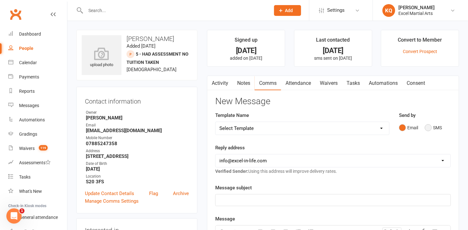
click at [427, 128] on button "SMS" at bounding box center [432, 128] width 17 height 12
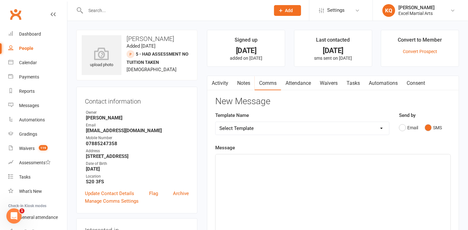
click at [251, 172] on div "﻿" at bounding box center [332, 201] width 235 height 95
paste div
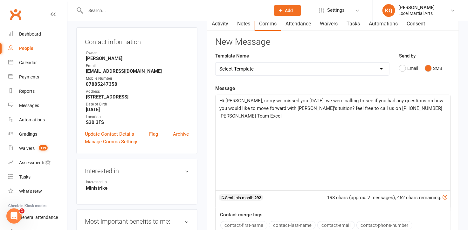
scroll to position [173, 0]
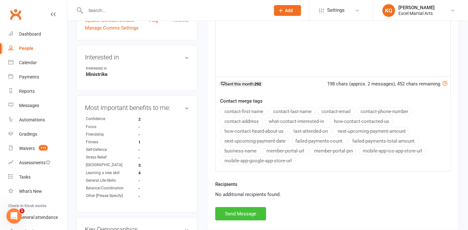
click at [234, 214] on button "Send Message" at bounding box center [240, 213] width 51 height 13
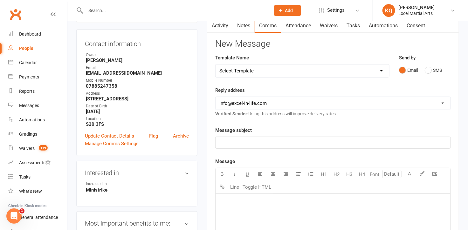
scroll to position [0, 0]
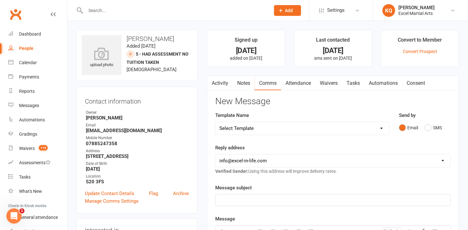
click at [224, 84] on link "Activity" at bounding box center [219, 83] width 25 height 15
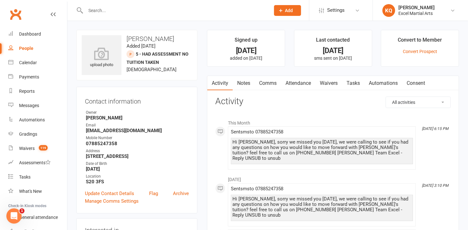
click at [242, 83] on link "Notes" at bounding box center [243, 83] width 22 height 15
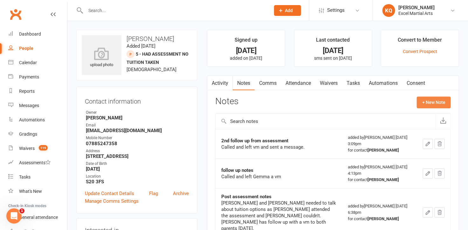
click at [430, 100] on button "+ New Note" at bounding box center [433, 102] width 34 height 11
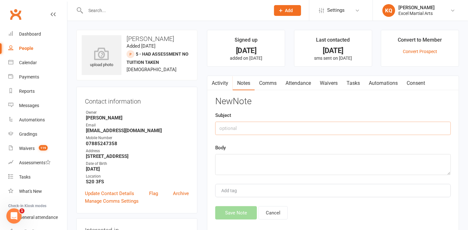
drag, startPoint x: 278, startPoint y: 132, endPoint x: 278, endPoint y: 129, distance: 3.8
click at [278, 131] on input "text" at bounding box center [332, 128] width 235 height 13
type input "£"
type input "3rd follow up"
click at [283, 159] on textarea at bounding box center [332, 164] width 235 height 21
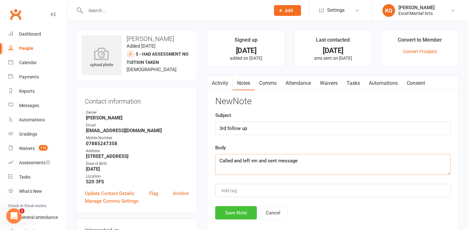
type textarea "Called and left vm and sent message"
click at [225, 212] on button "Save Note" at bounding box center [236, 212] width 42 height 13
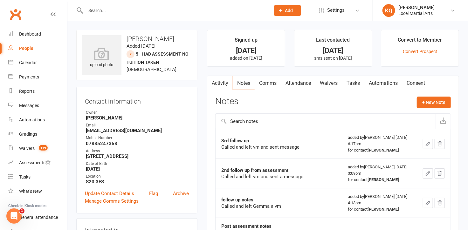
click at [225, 212] on td "follow up notes Called and left Gemma a vm" at bounding box center [278, 203] width 126 height 30
click at [23, 62] on div "Calendar" at bounding box center [28, 62] width 18 height 5
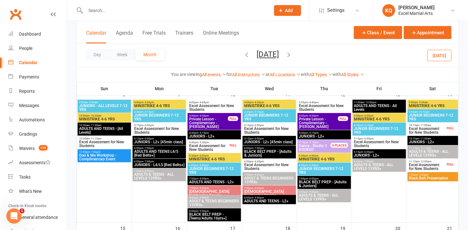
scroll to position [115, 0]
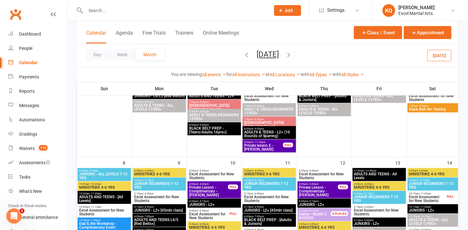
click at [292, 56] on icon "button" at bounding box center [288, 54] width 7 height 7
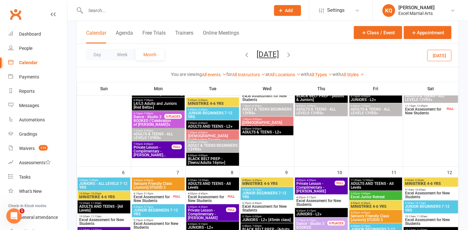
click at [292, 56] on icon "button" at bounding box center [288, 54] width 7 height 7
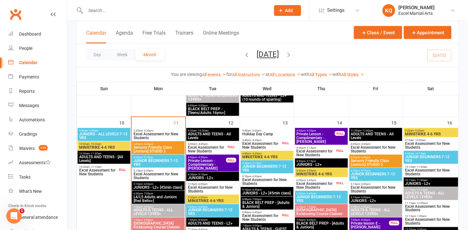
scroll to position [346, 0]
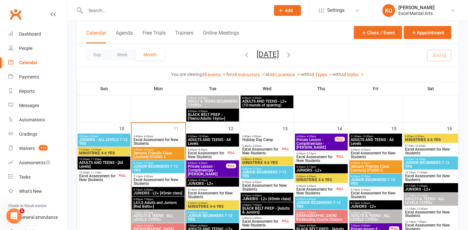
click at [96, 140] on span "JUNIORS - ALL LEVELS 7-12 YRS" at bounding box center [104, 142] width 50 height 8
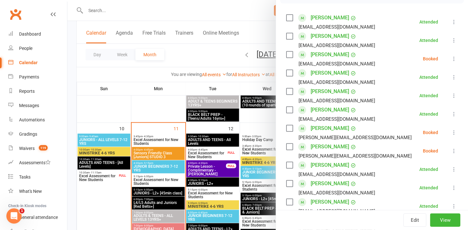
scroll to position [115, 0]
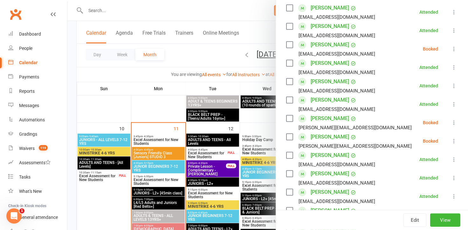
click at [450, 142] on icon at bounding box center [453, 141] width 6 height 6
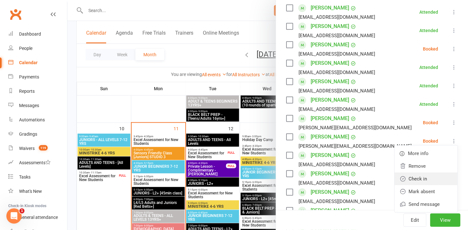
click at [411, 178] on link "Check in" at bounding box center [425, 178] width 63 height 13
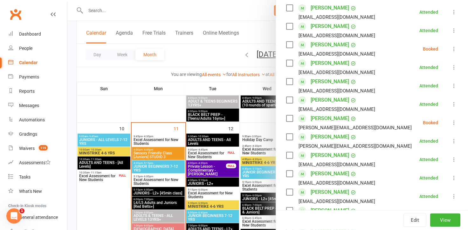
click at [450, 123] on icon at bounding box center [453, 122] width 6 height 6
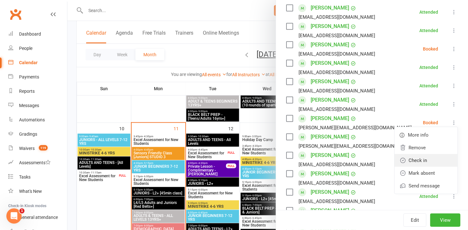
click at [411, 160] on link "Check in" at bounding box center [425, 160] width 63 height 13
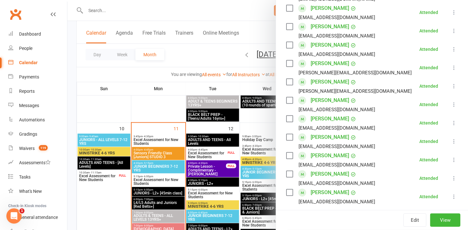
scroll to position [173, 0]
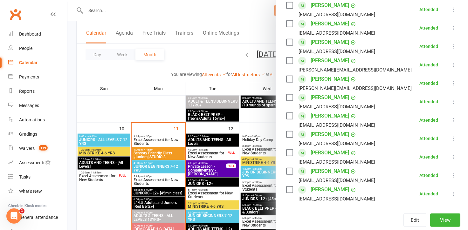
click at [92, 150] on div at bounding box center [267, 115] width 400 height 230
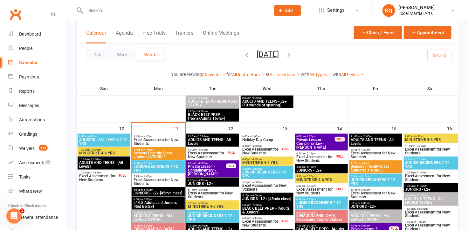
click at [92, 151] on span "MINISTRIKE 4-6 YRS" at bounding box center [104, 153] width 50 height 4
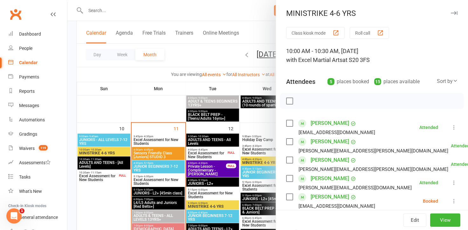
click at [313, 124] on link "Arthur Chuta" at bounding box center [329, 123] width 38 height 10
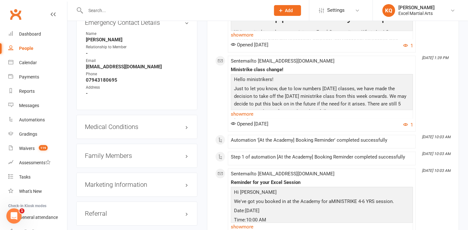
scroll to position [577, 0]
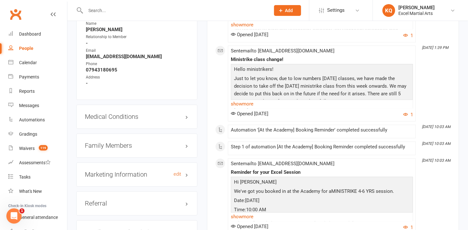
click at [185, 175] on h3 "Marketing Information edit" at bounding box center [137, 174] width 104 height 7
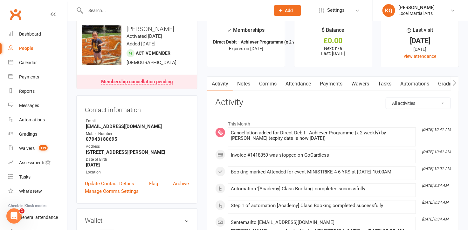
scroll to position [0, 0]
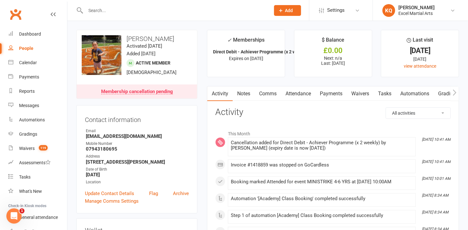
click at [242, 91] on link "Notes" at bounding box center [243, 93] width 22 height 15
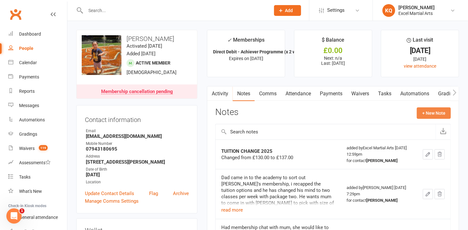
click at [432, 115] on button "+ New Note" at bounding box center [433, 112] width 34 height 11
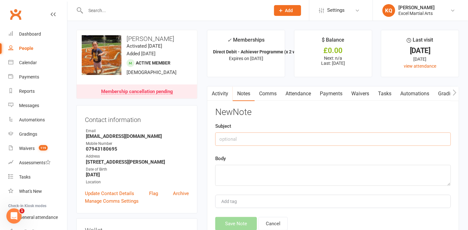
click at [243, 140] on input "text" at bounding box center [332, 138] width 235 height 13
type input "Cancellation Notes"
click at [227, 178] on textarea at bounding box center [332, 175] width 235 height 21
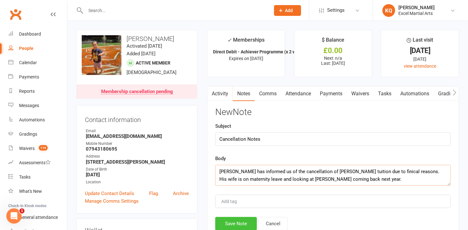
type textarea "Arthur Dad has informed us of the cancellation of Arthurs tuition due to finica…"
click at [239, 224] on button "Save Note" at bounding box center [236, 223] width 42 height 13
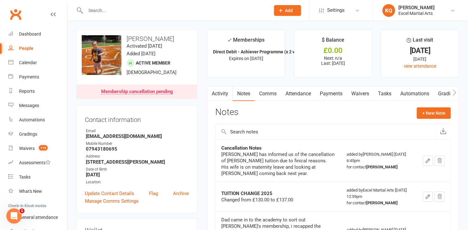
click at [425, 162] on icon "button" at bounding box center [428, 161] width 6 height 6
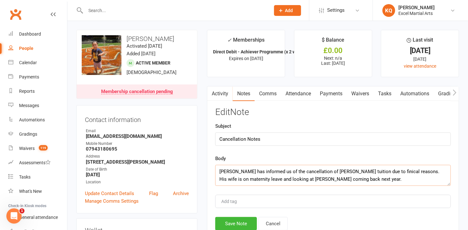
click at [383, 169] on textarea "Arthur Dad has informed us of the cancellation of Arthurs tuition due to finica…" at bounding box center [332, 175] width 235 height 21
click at [365, 181] on textarea "Arthur Dad has informed us of the cancellation of Arthurs tuition due to financ…" at bounding box center [332, 175] width 235 height 21
type textarea "Arthur Dad has informed us of the cancellation of Arthurs tuition due to financ…"
click at [234, 221] on button "Save Note" at bounding box center [236, 223] width 42 height 13
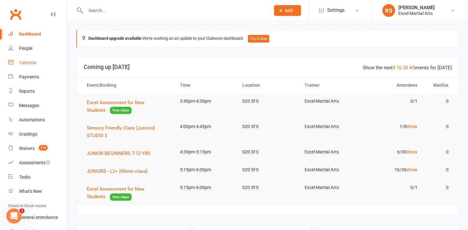
click at [21, 61] on div "Calendar" at bounding box center [28, 62] width 18 height 5
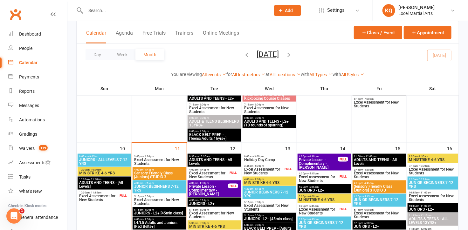
scroll to position [260, 0]
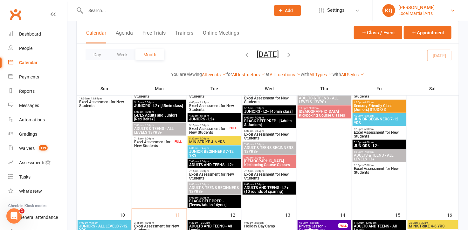
click at [406, 12] on div "Excel Martial Arts" at bounding box center [416, 13] width 36 height 6
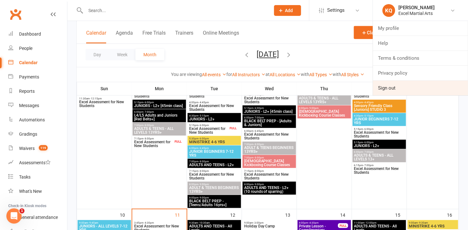
click at [397, 88] on link "Sign out" at bounding box center [420, 88] width 95 height 15
